Goal: Information Seeking & Learning: Learn about a topic

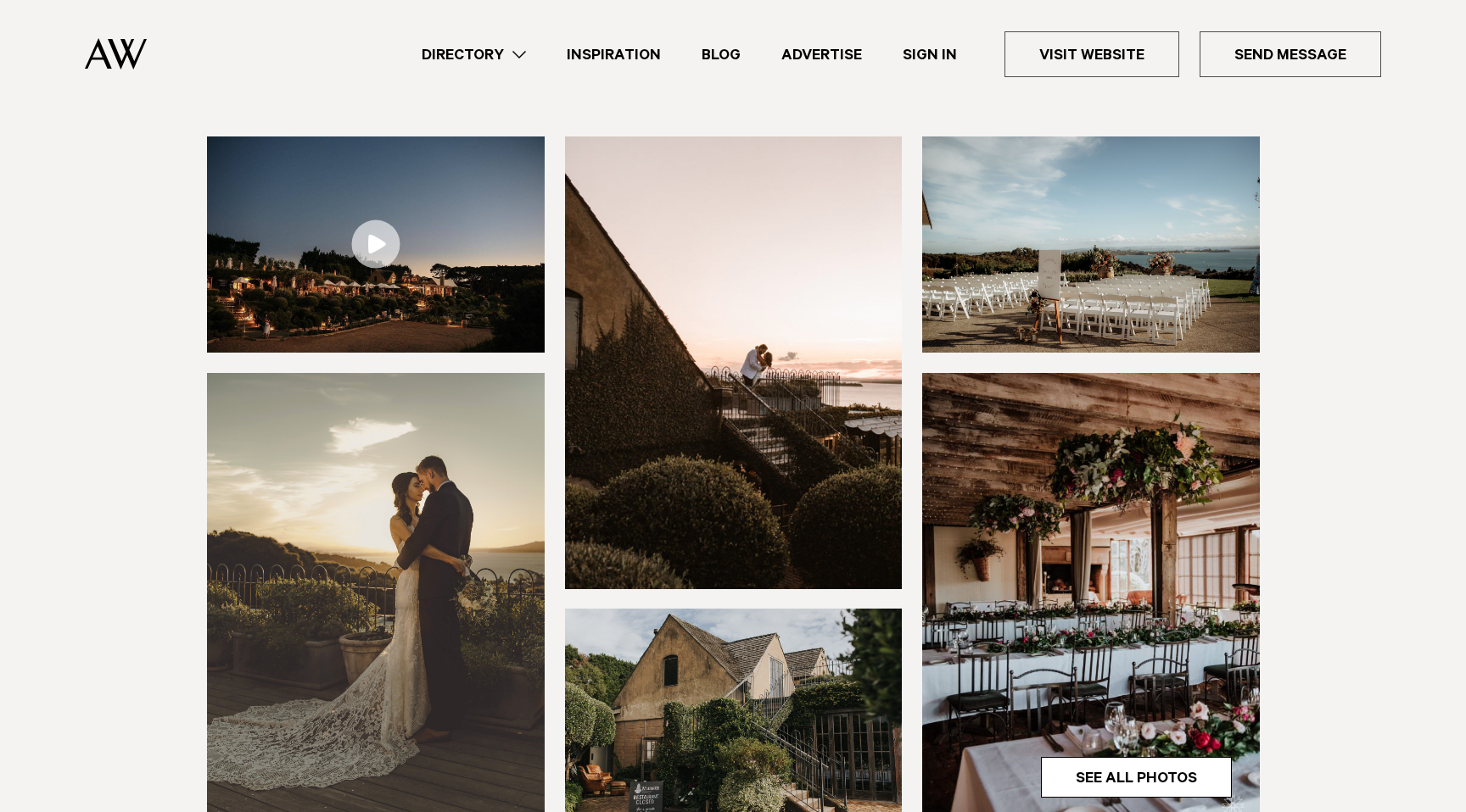
scroll to position [105, 0]
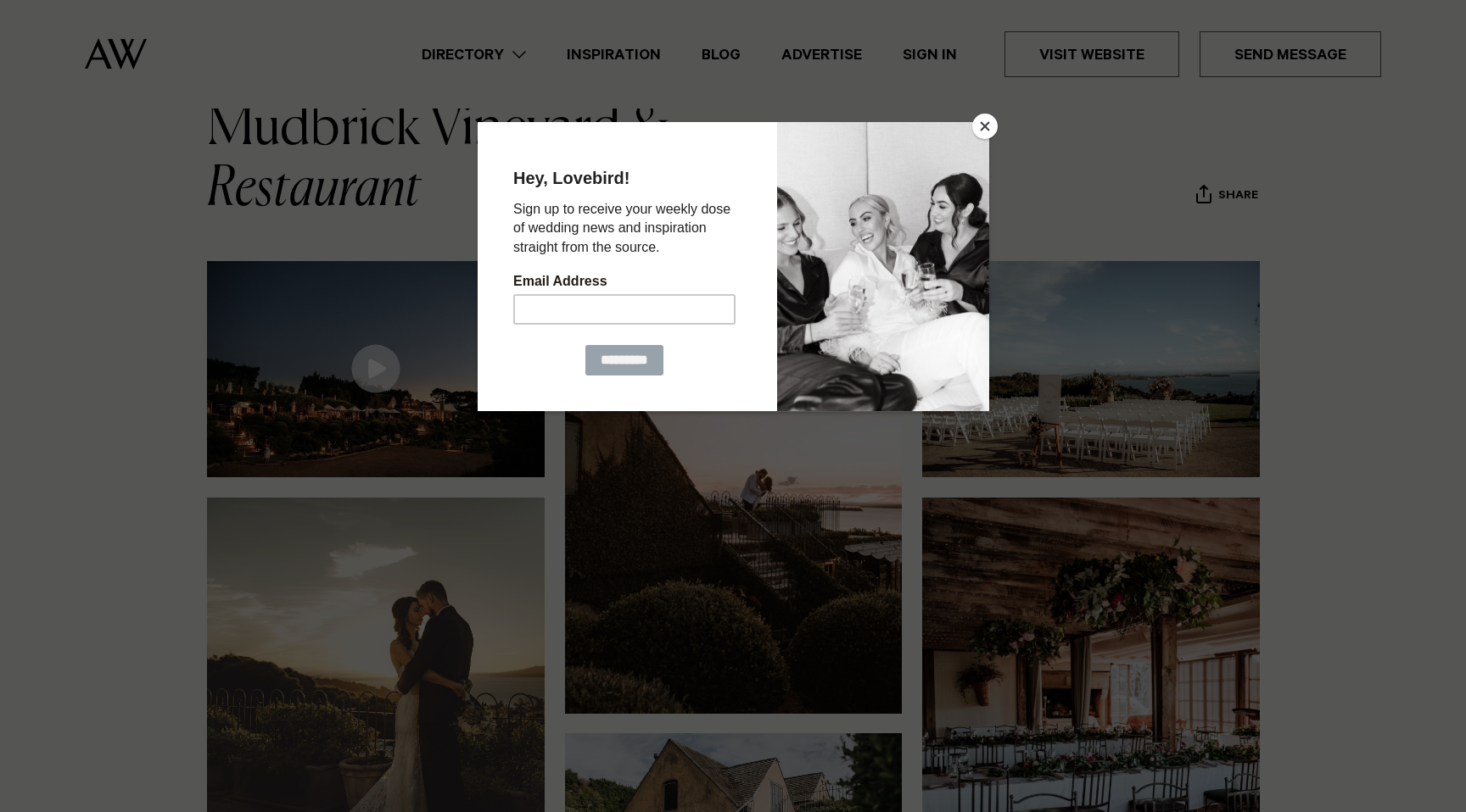
click at [984, 126] on button "Close" at bounding box center [985, 127] width 25 height 25
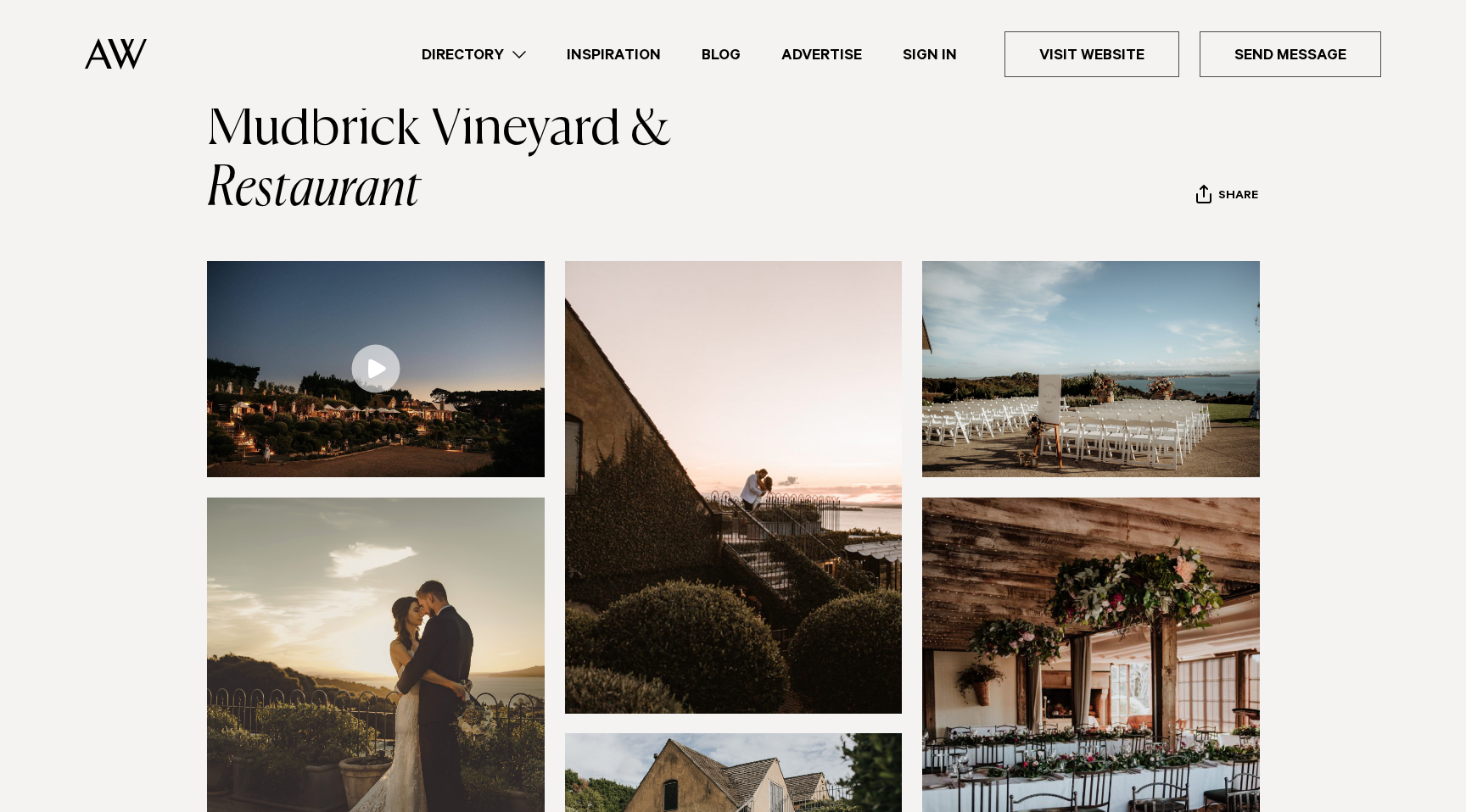
click at [417, 358] on img at bounding box center [376, 369] width 338 height 216
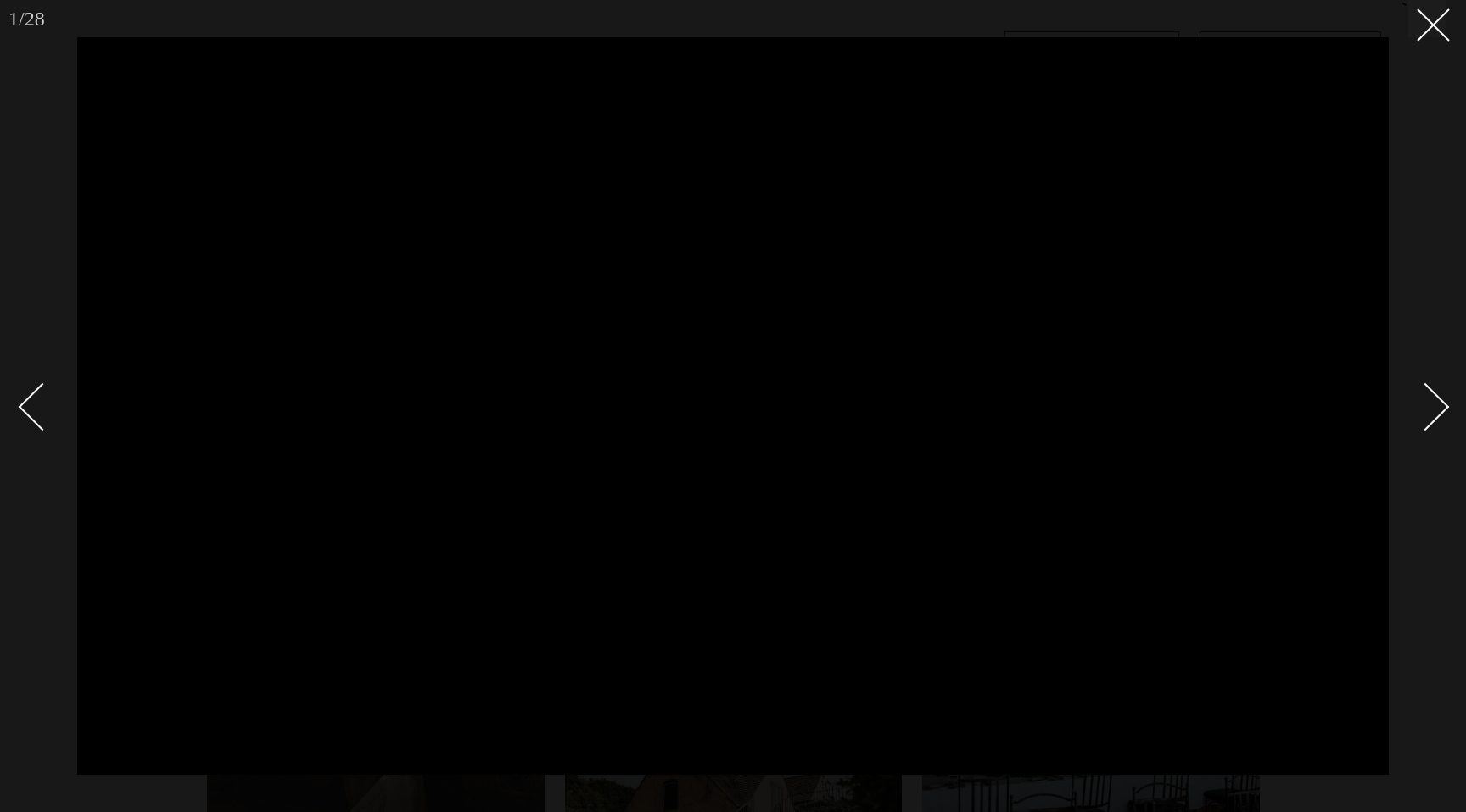
click at [1428, 415] on div "Next slide" at bounding box center [1426, 407] width 48 height 48
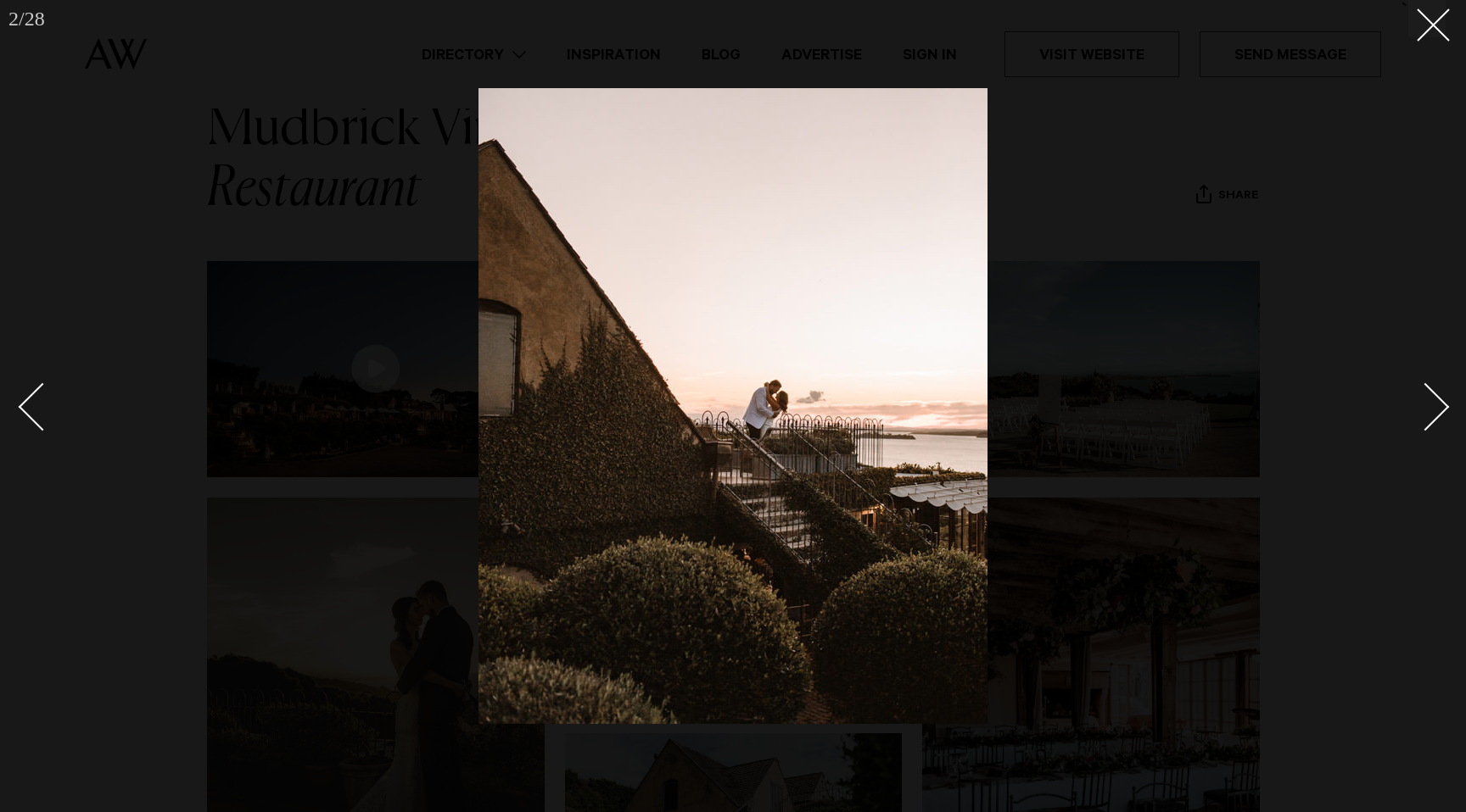
click at [1428, 415] on div "Next slide" at bounding box center [1426, 407] width 48 height 48
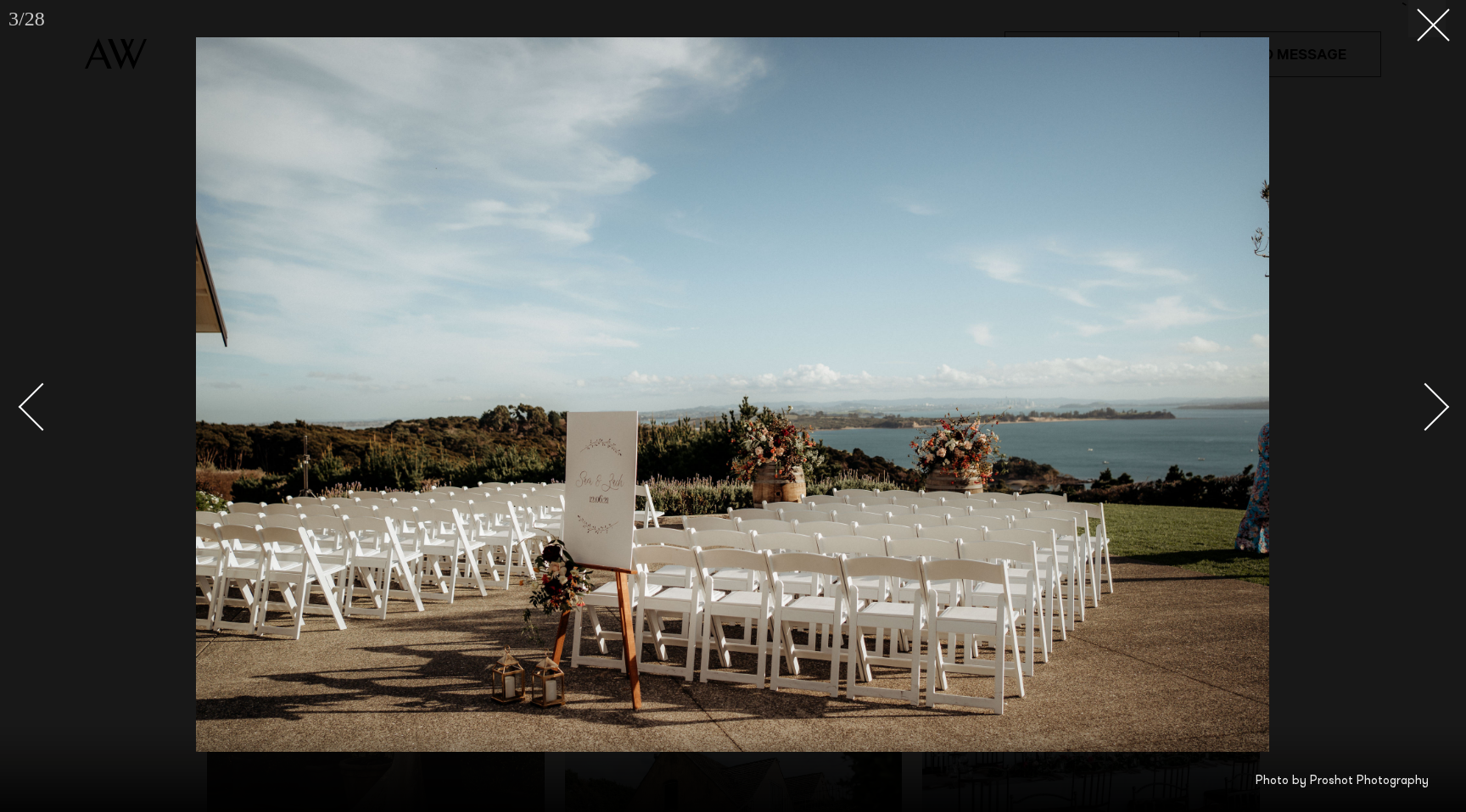
click at [1428, 415] on div "Next slide" at bounding box center [1426, 407] width 48 height 48
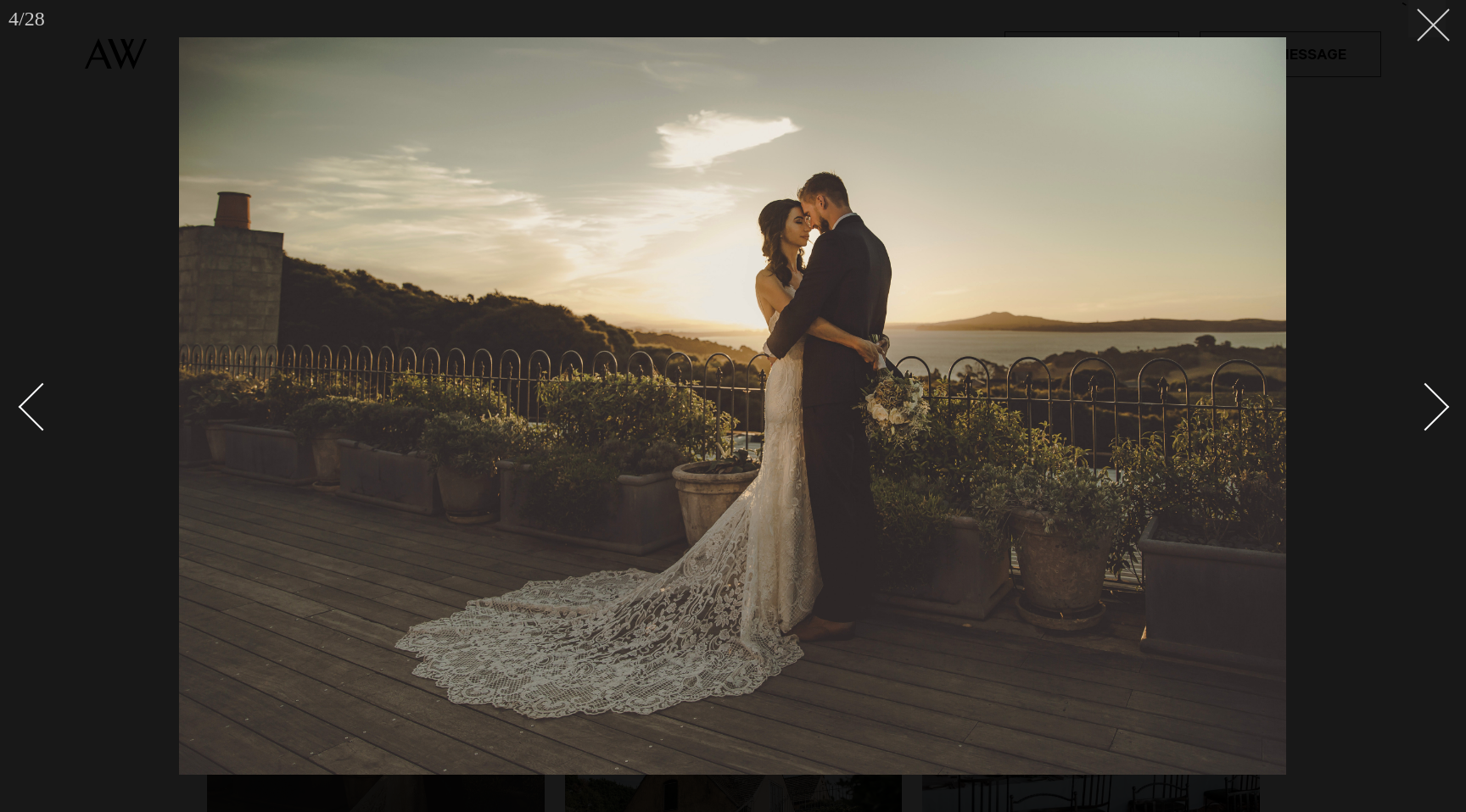
click at [1430, 25] on icon at bounding box center [1426, 18] width 21 height 21
